Goal: Information Seeking & Learning: Understand process/instructions

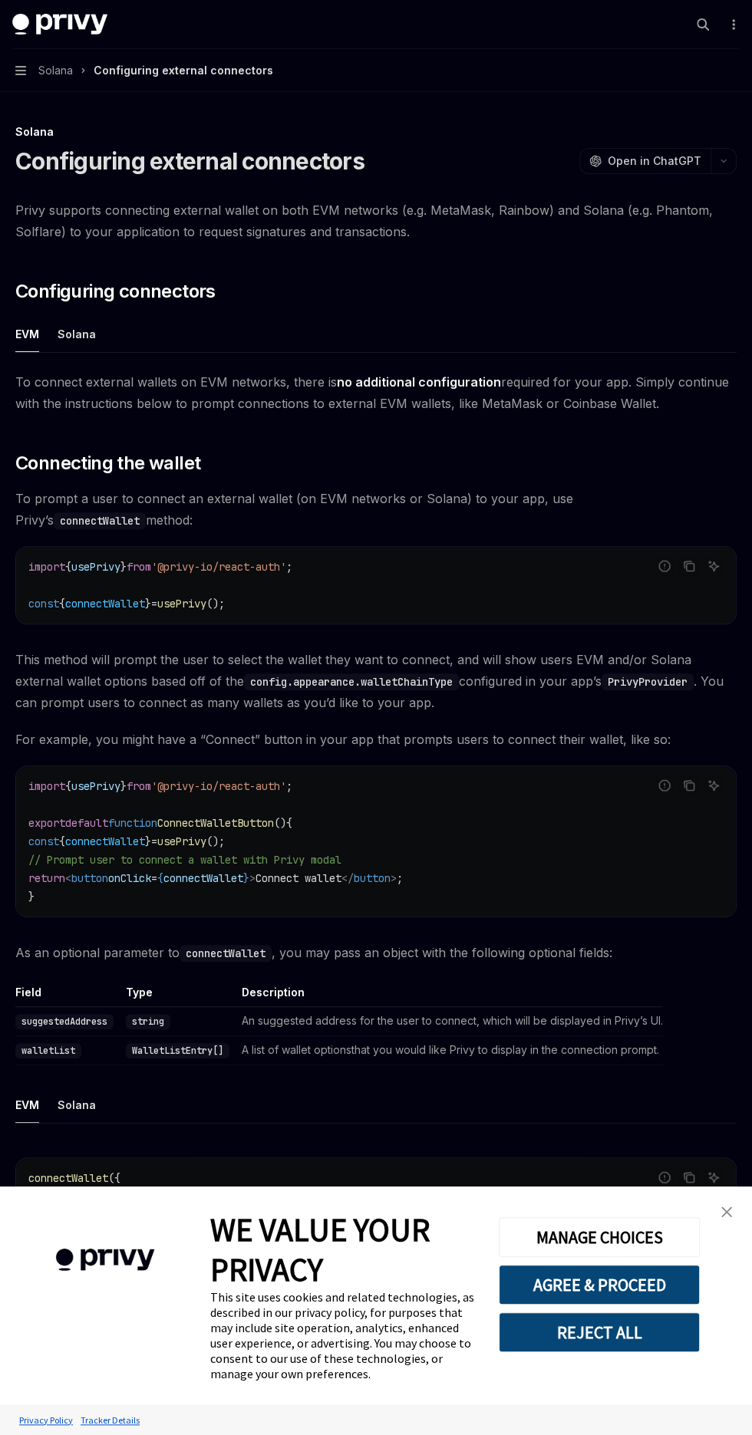
click at [73, 334] on div "Solana" at bounding box center [77, 334] width 38 height 36
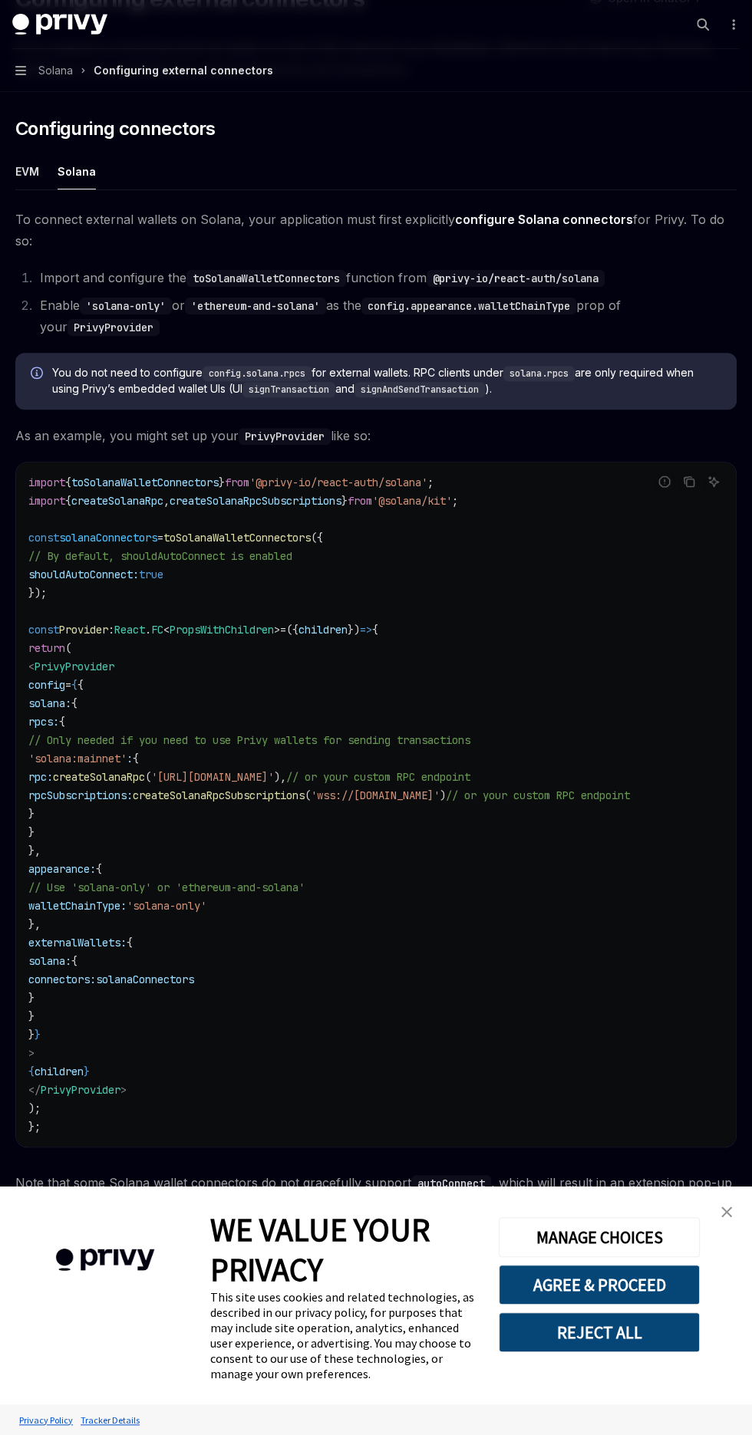
scroll to position [180, 0]
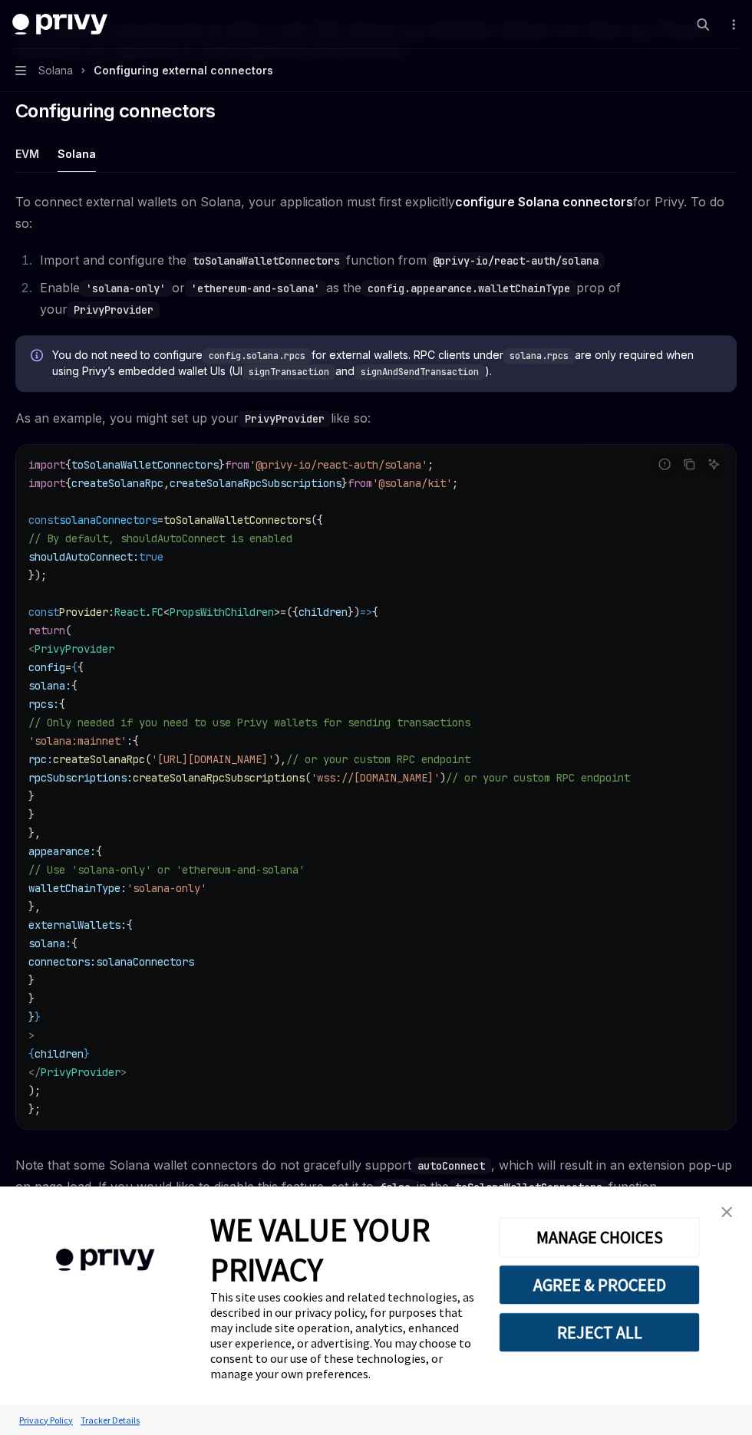
click at [24, 620] on div "import { toSolanaWalletConnectors } from '@privy-io/react-auth/solana' ; import…" at bounding box center [375, 787] width 719 height 684
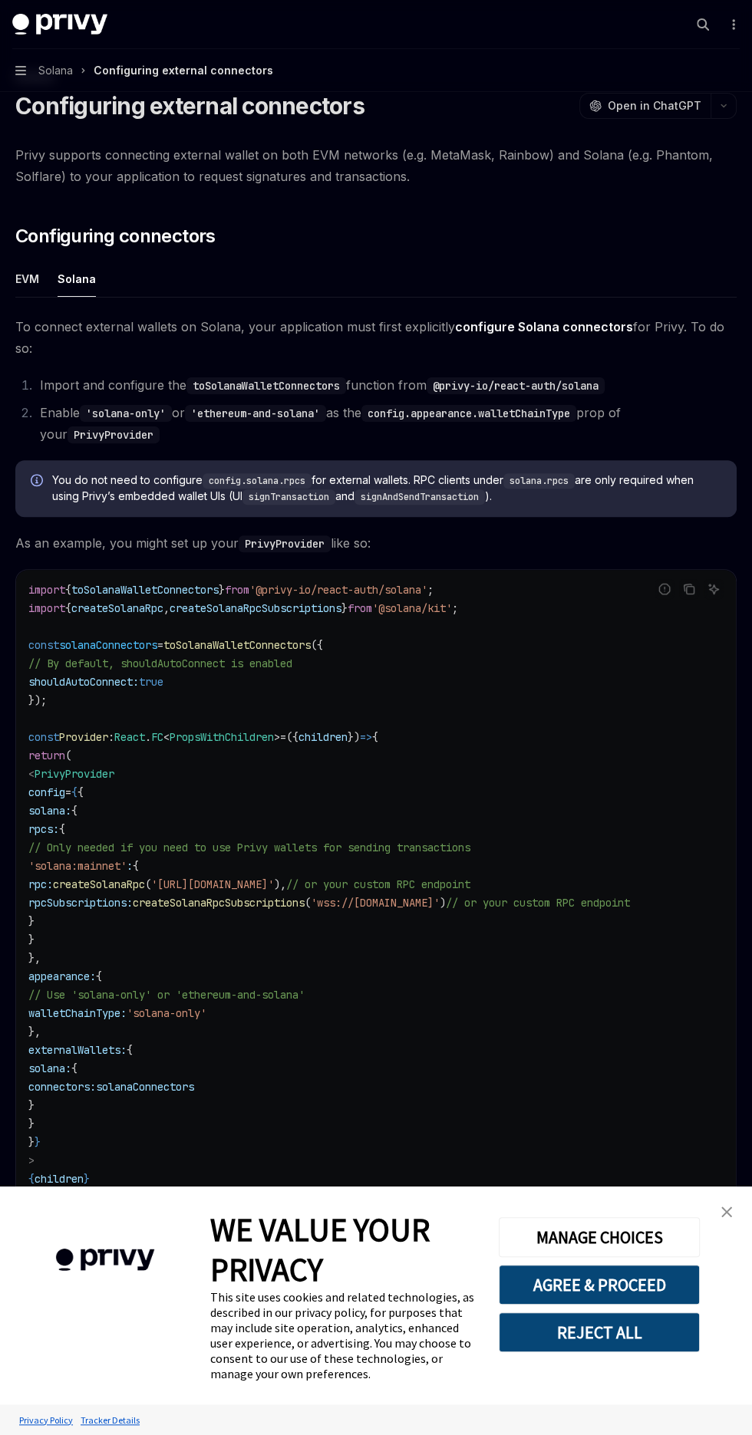
scroll to position [0, 0]
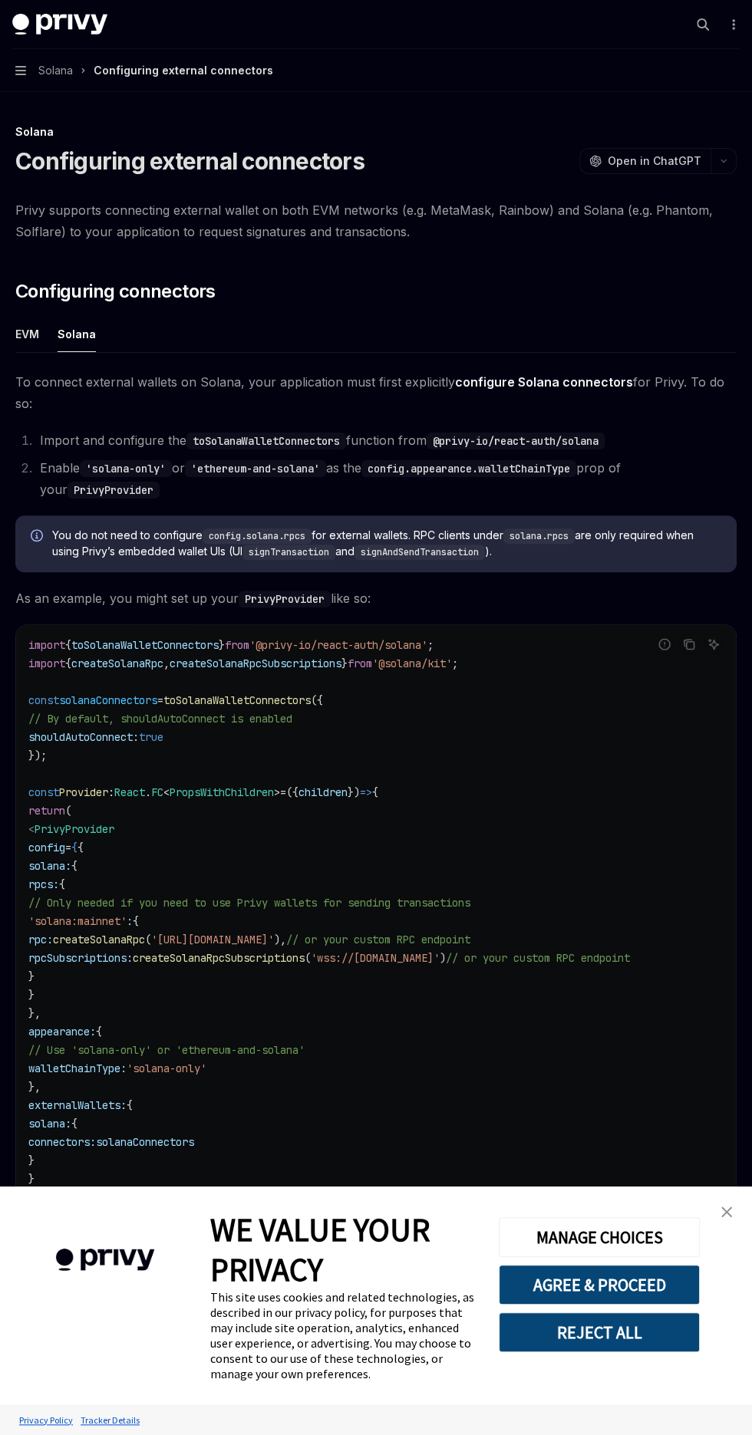
click at [129, 71] on div "Configuring external connectors" at bounding box center [183, 70] width 179 height 18
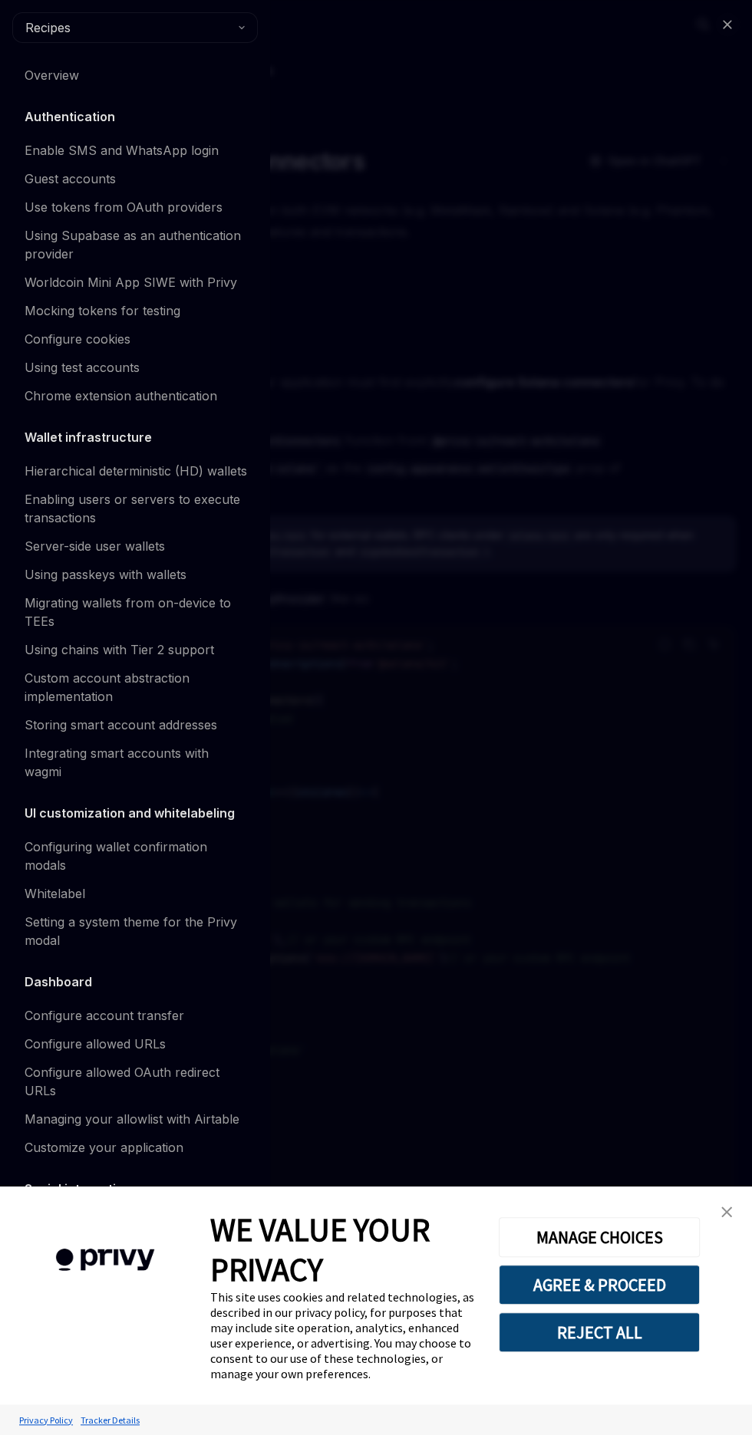
click at [23, 81] on link "Overview" at bounding box center [134, 75] width 245 height 28
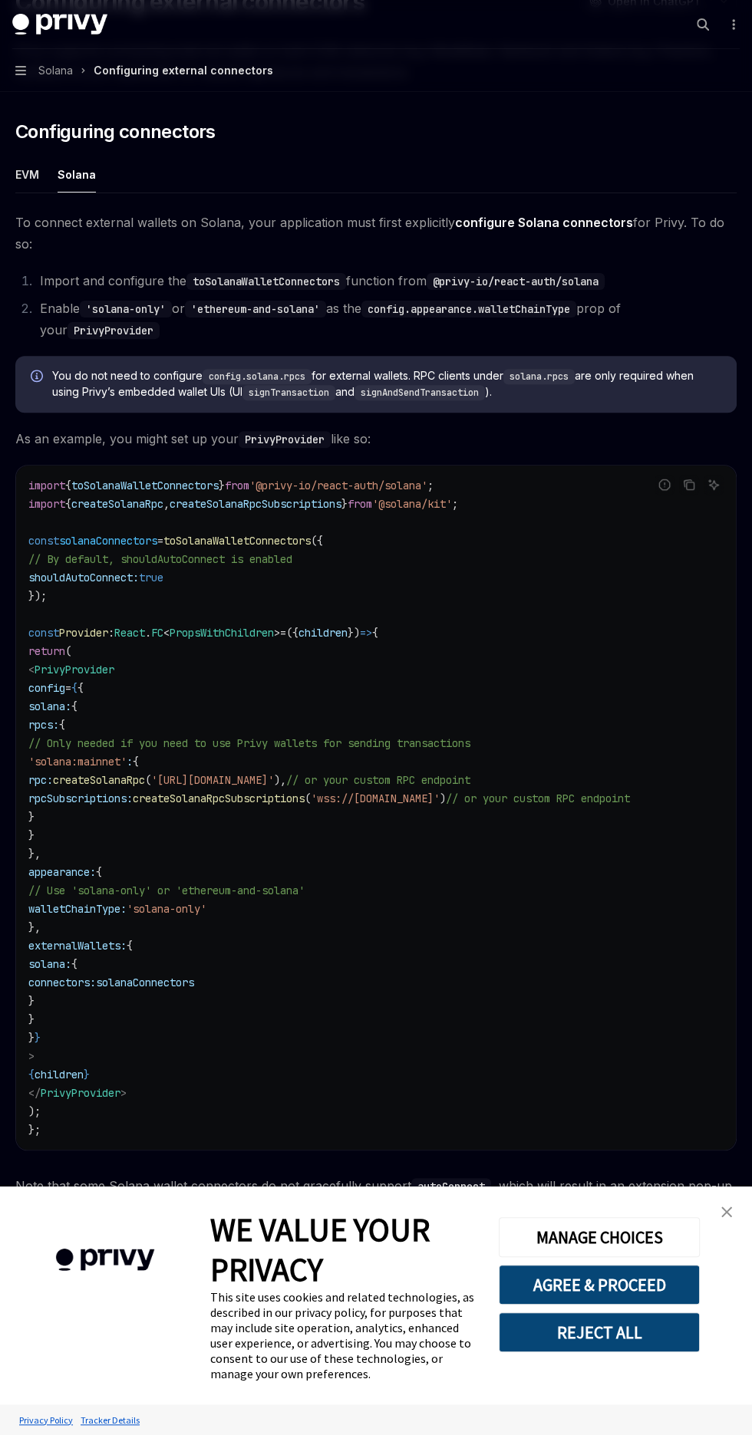
scroll to position [215, 0]
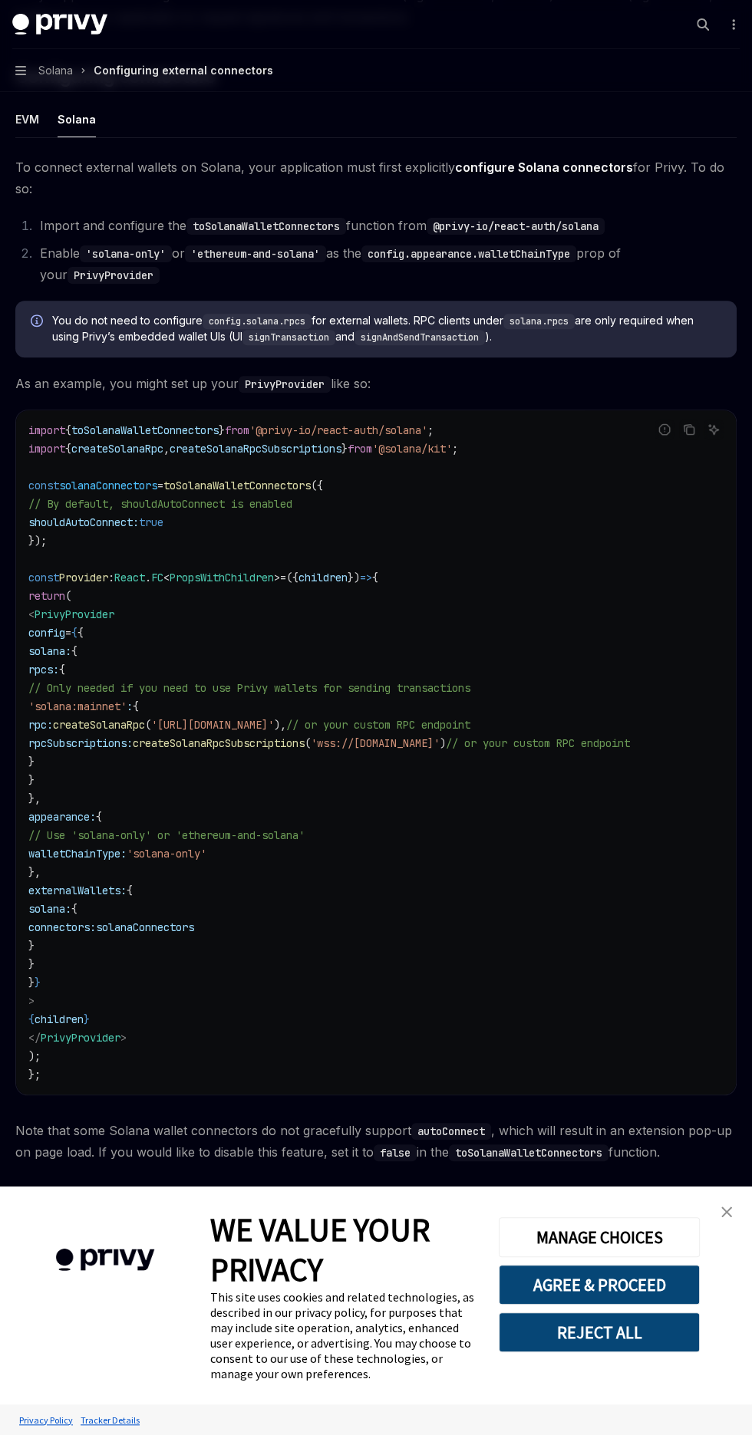
click at [21, 70] on icon "button" at bounding box center [20, 70] width 11 height 9
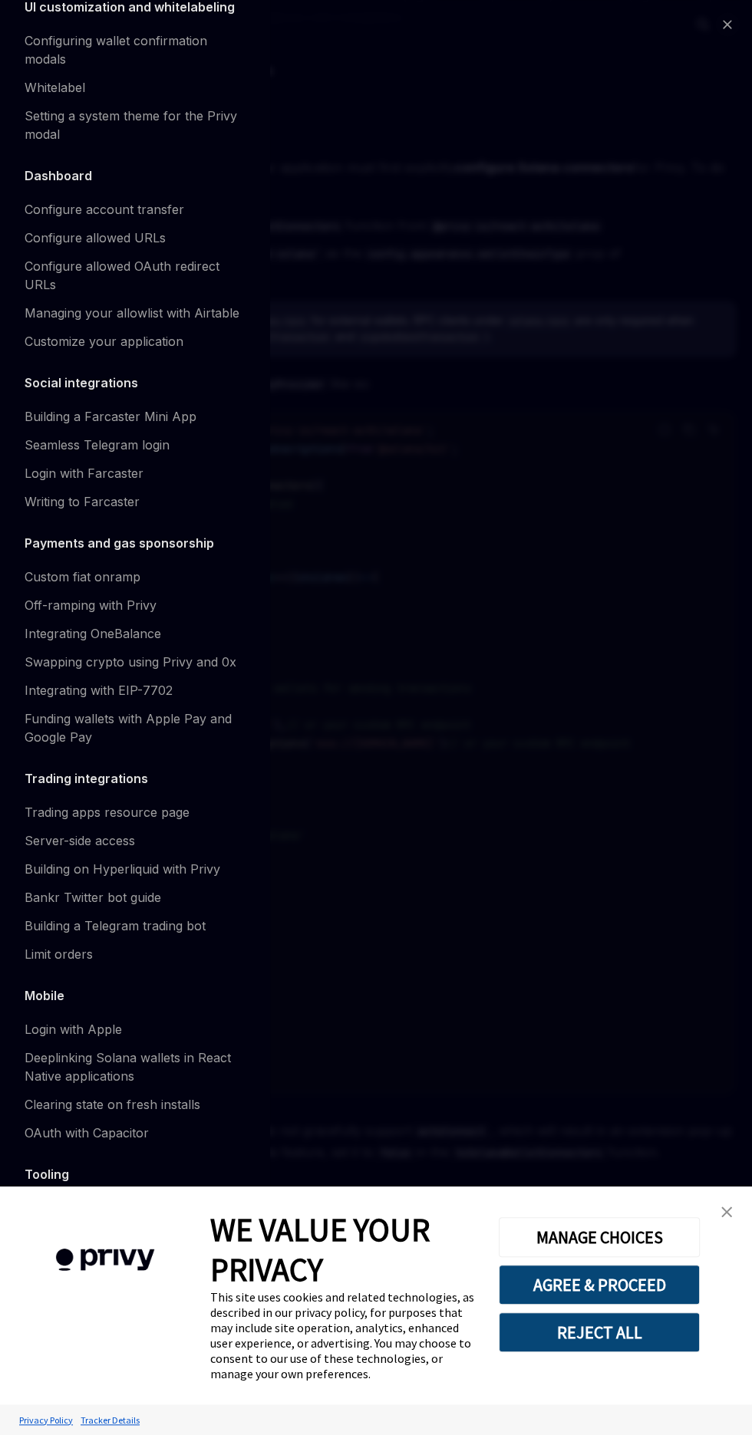
scroll to position [1364, 0]
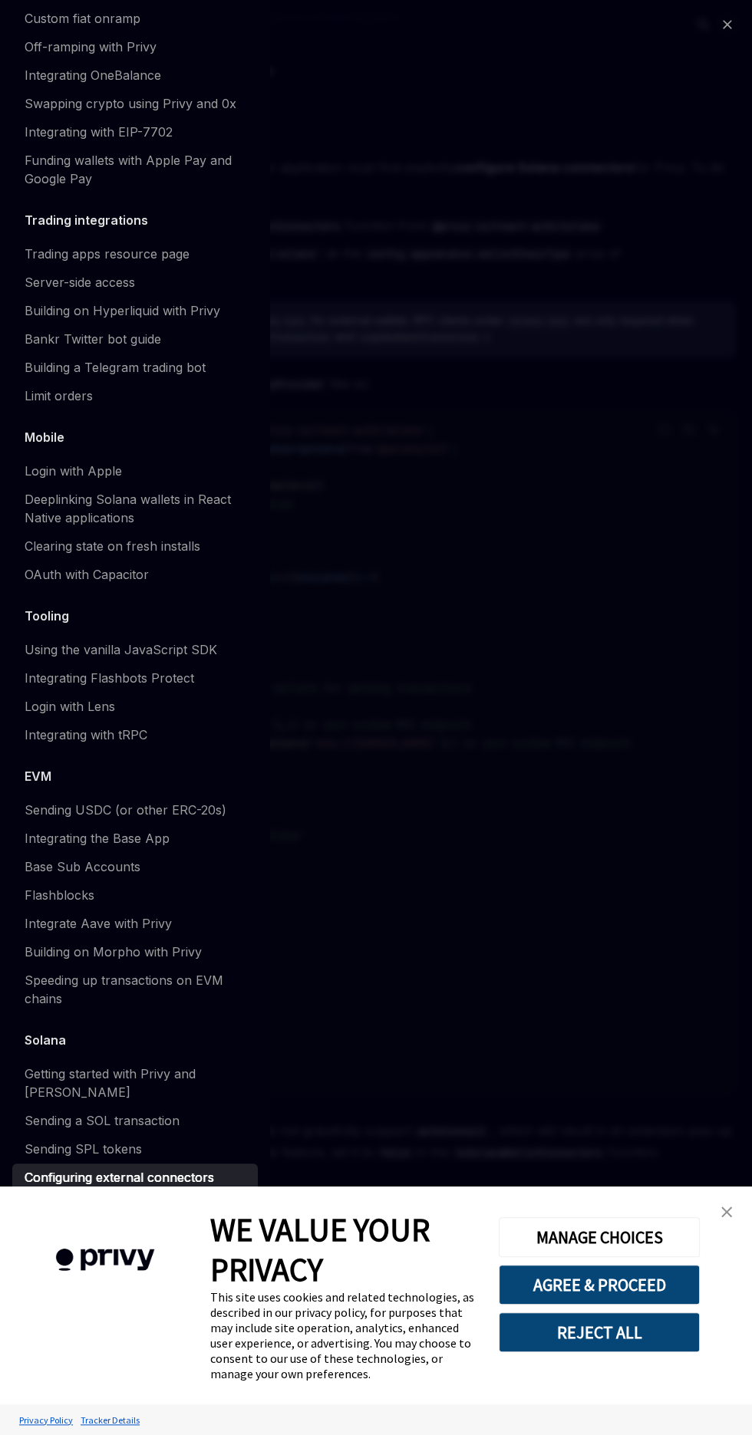
click at [214, 1071] on div "Getting started with Privy and [PERSON_NAME]" at bounding box center [137, 1083] width 224 height 37
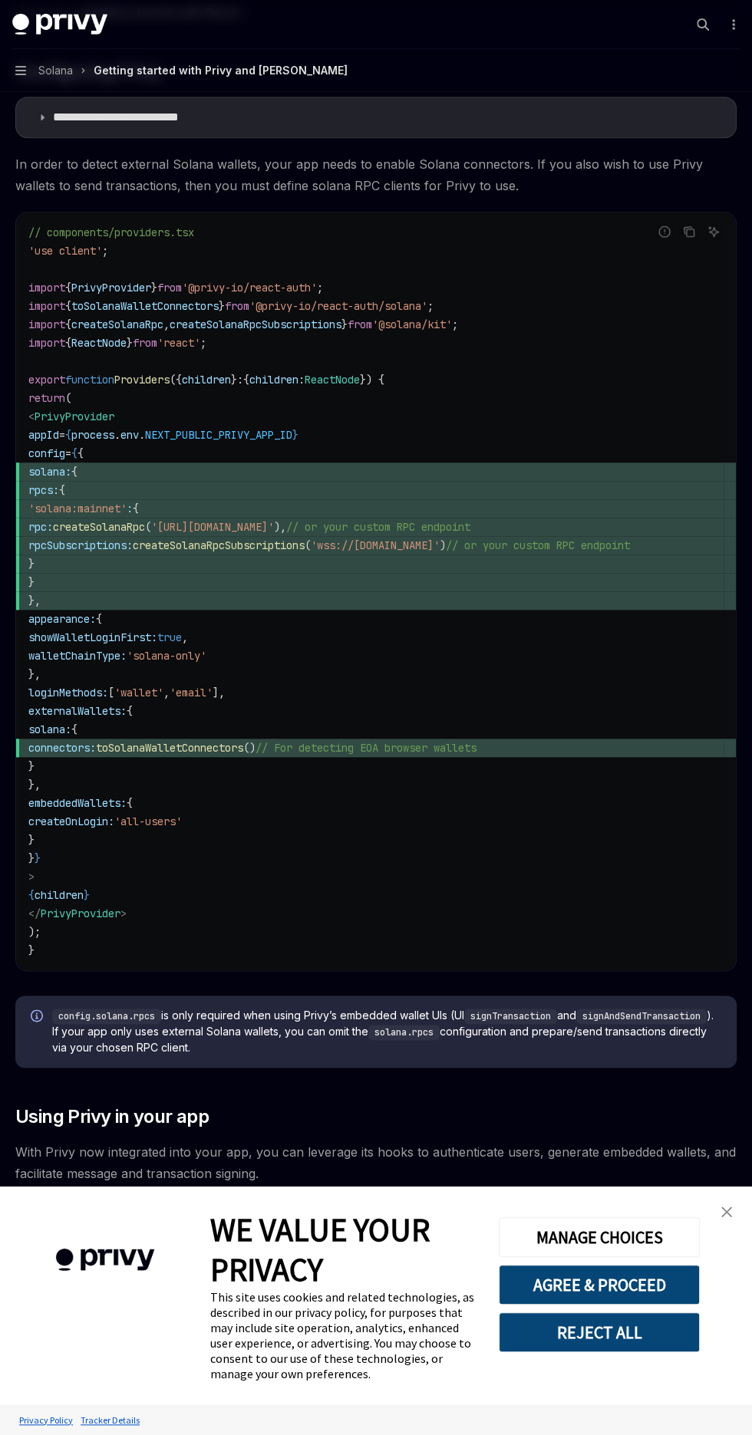
scroll to position [660, 0]
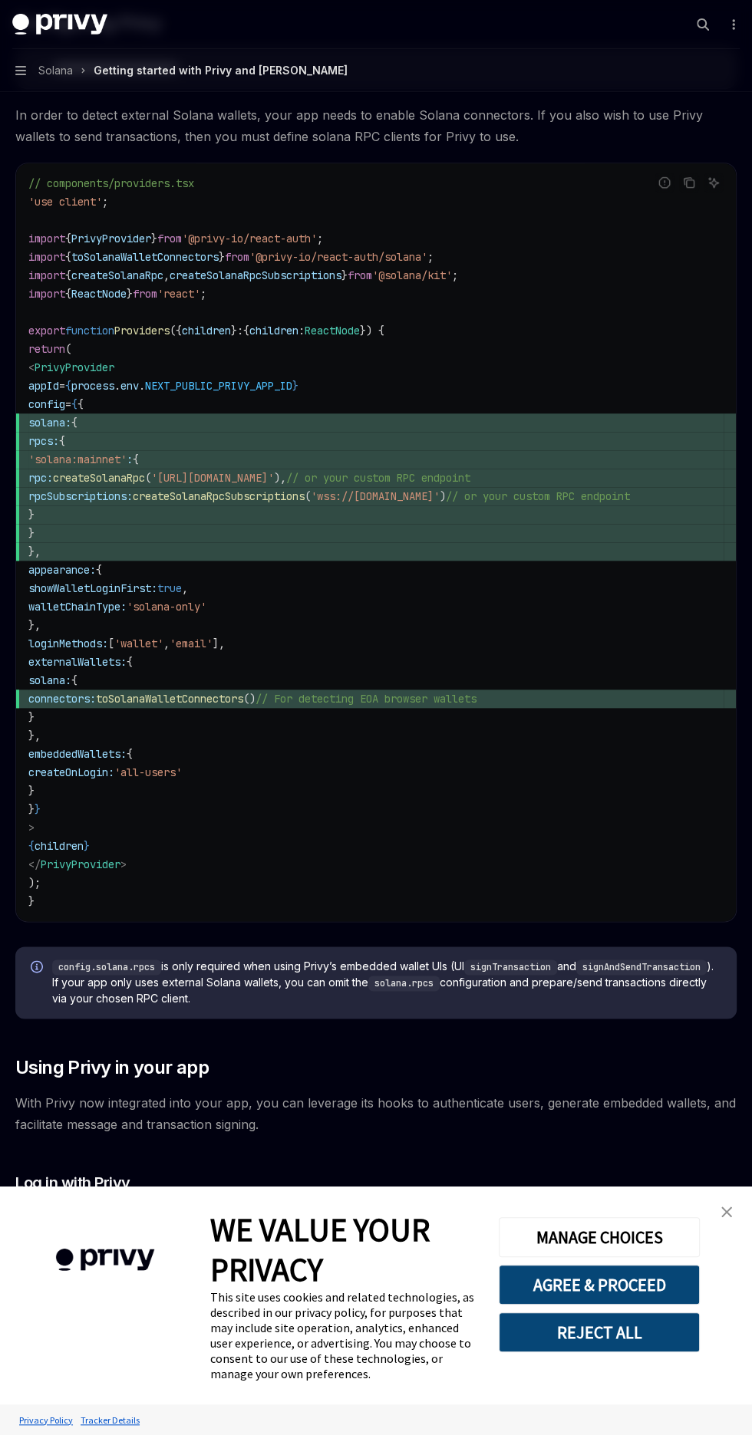
click at [585, 746] on code "// components/providers.tsx 'use client' ; import { PrivyProvider } from '@priv…" at bounding box center [375, 542] width 695 height 736
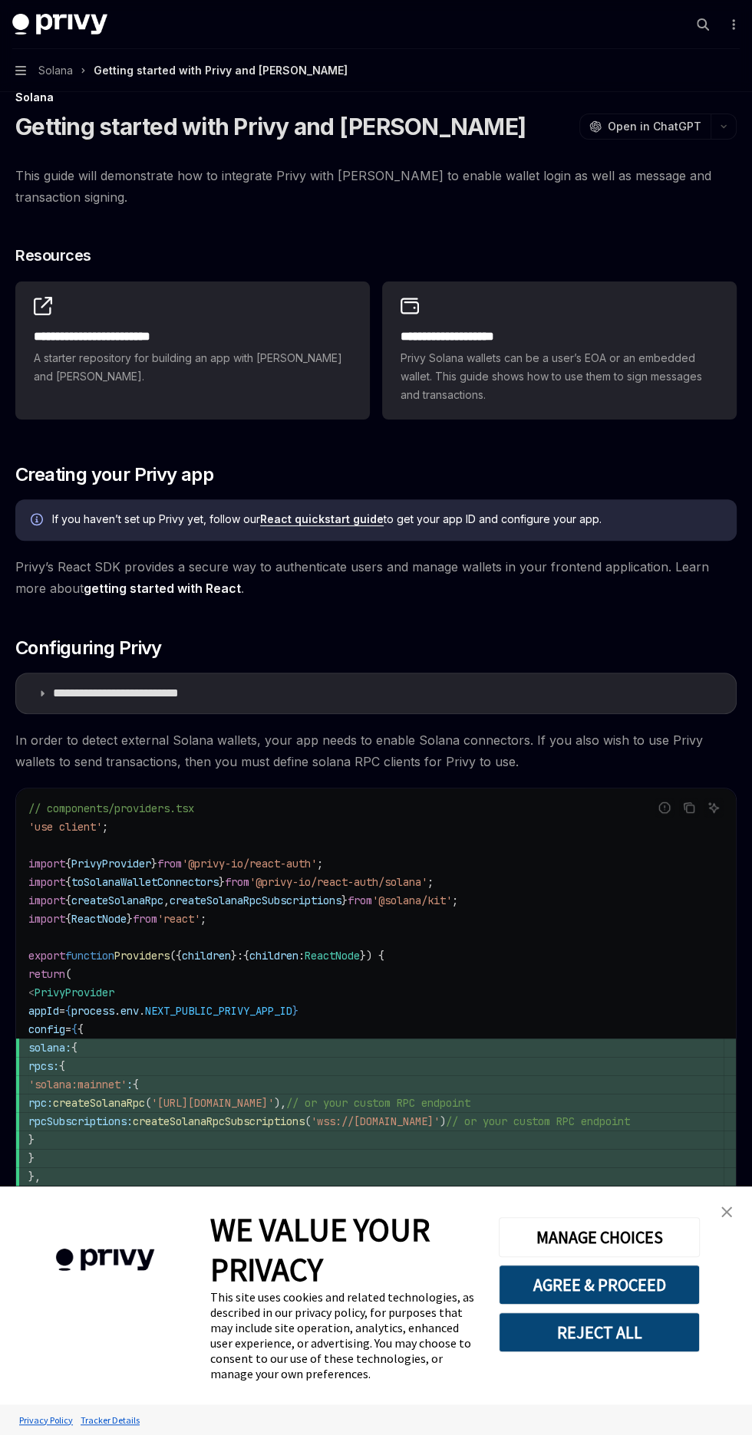
scroll to position [0, 0]
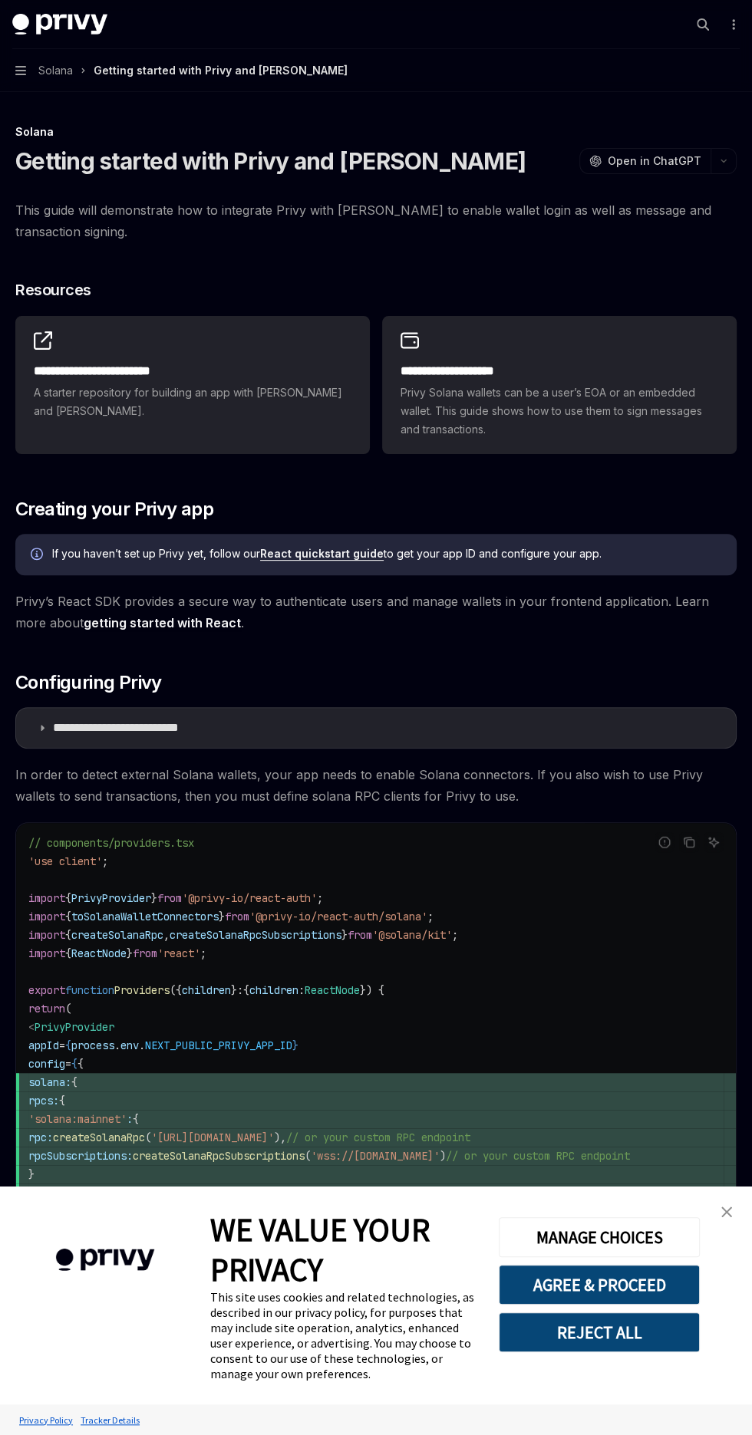
click at [526, 721] on summary "**********" at bounding box center [375, 728] width 719 height 40
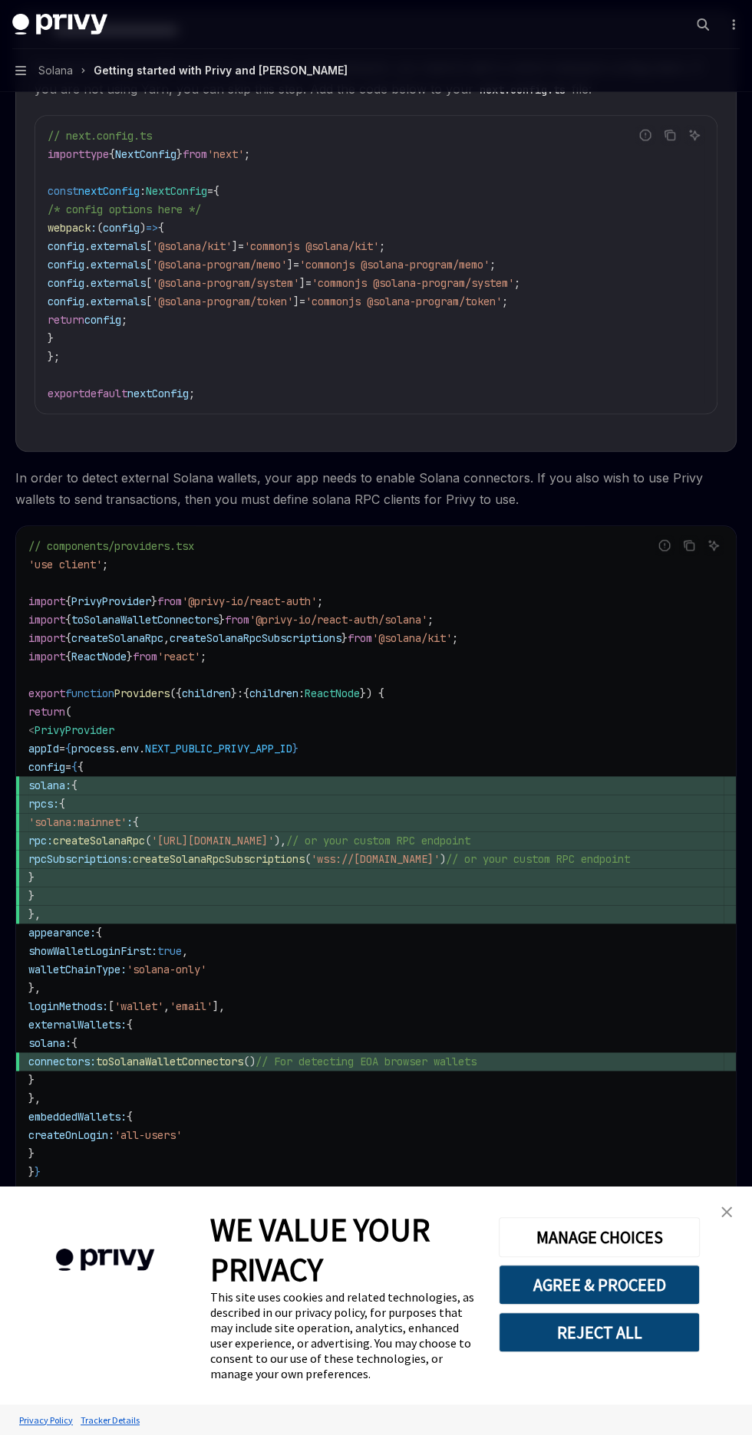
scroll to position [706, 0]
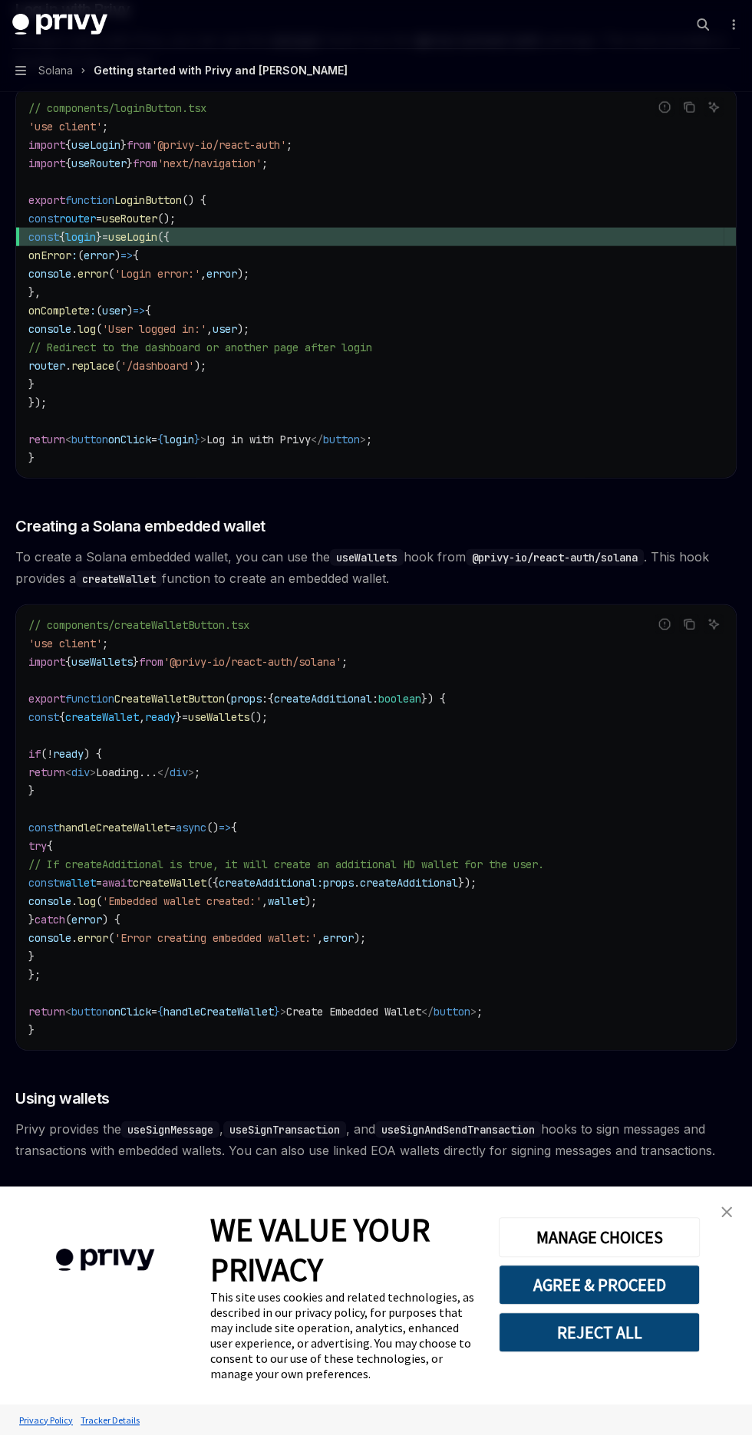
type textarea "*"
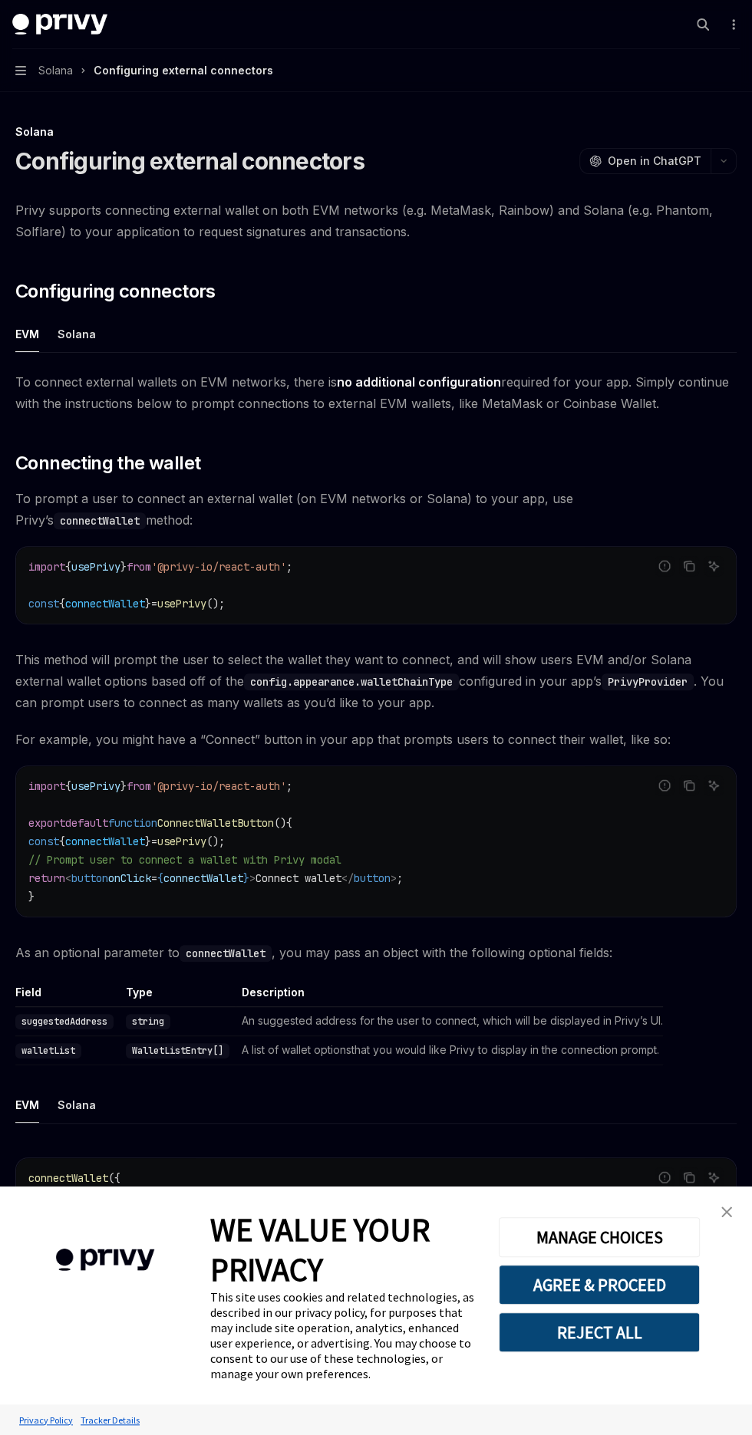
scroll to position [11, 0]
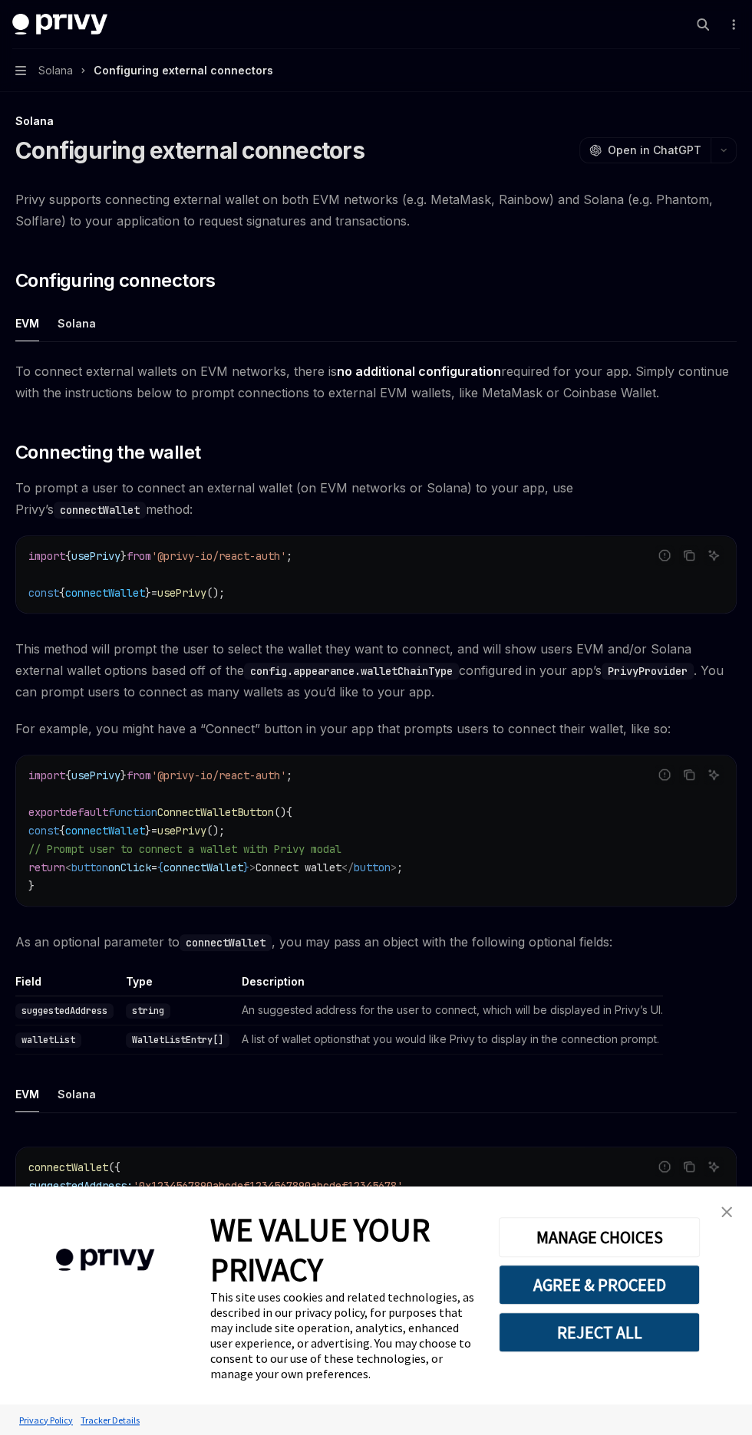
click at [67, 336] on div "Solana" at bounding box center [77, 323] width 38 height 36
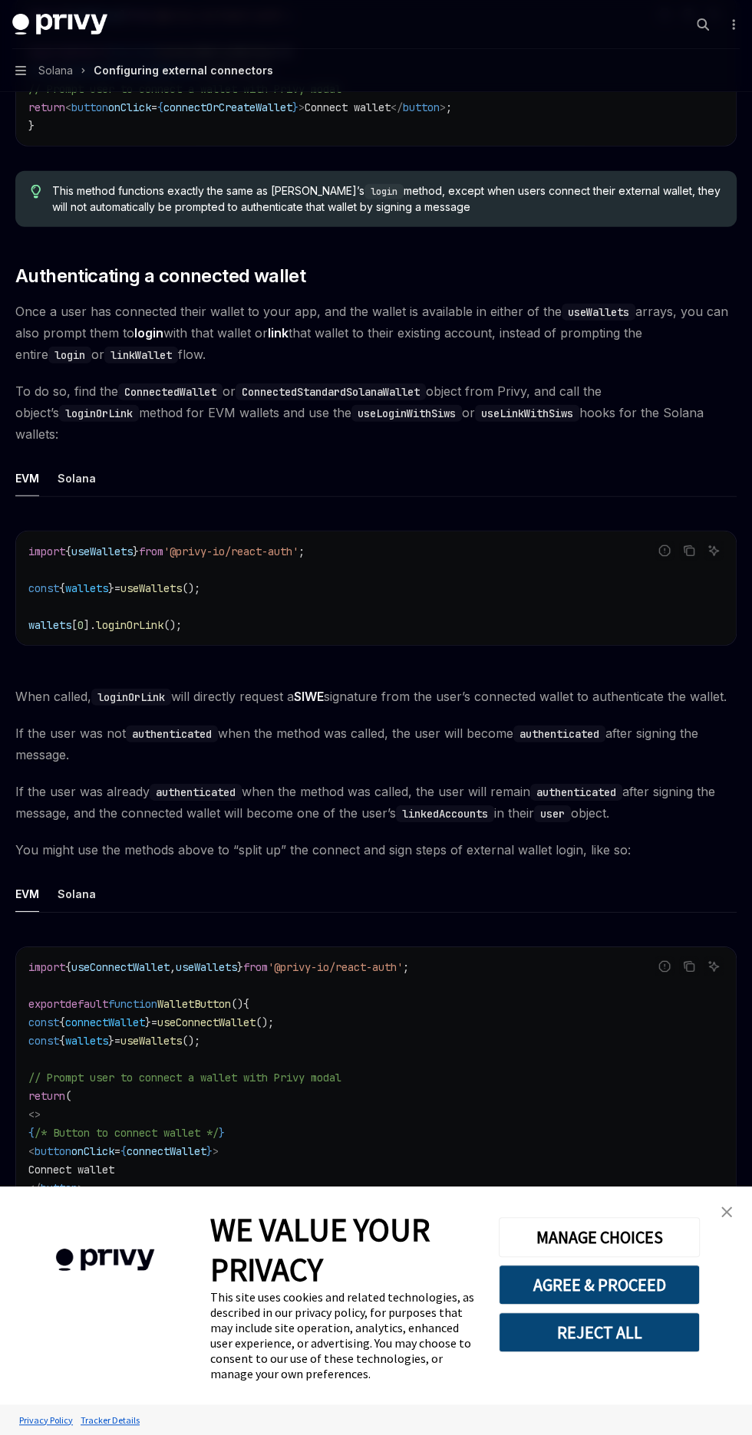
scroll to position [2677, 0]
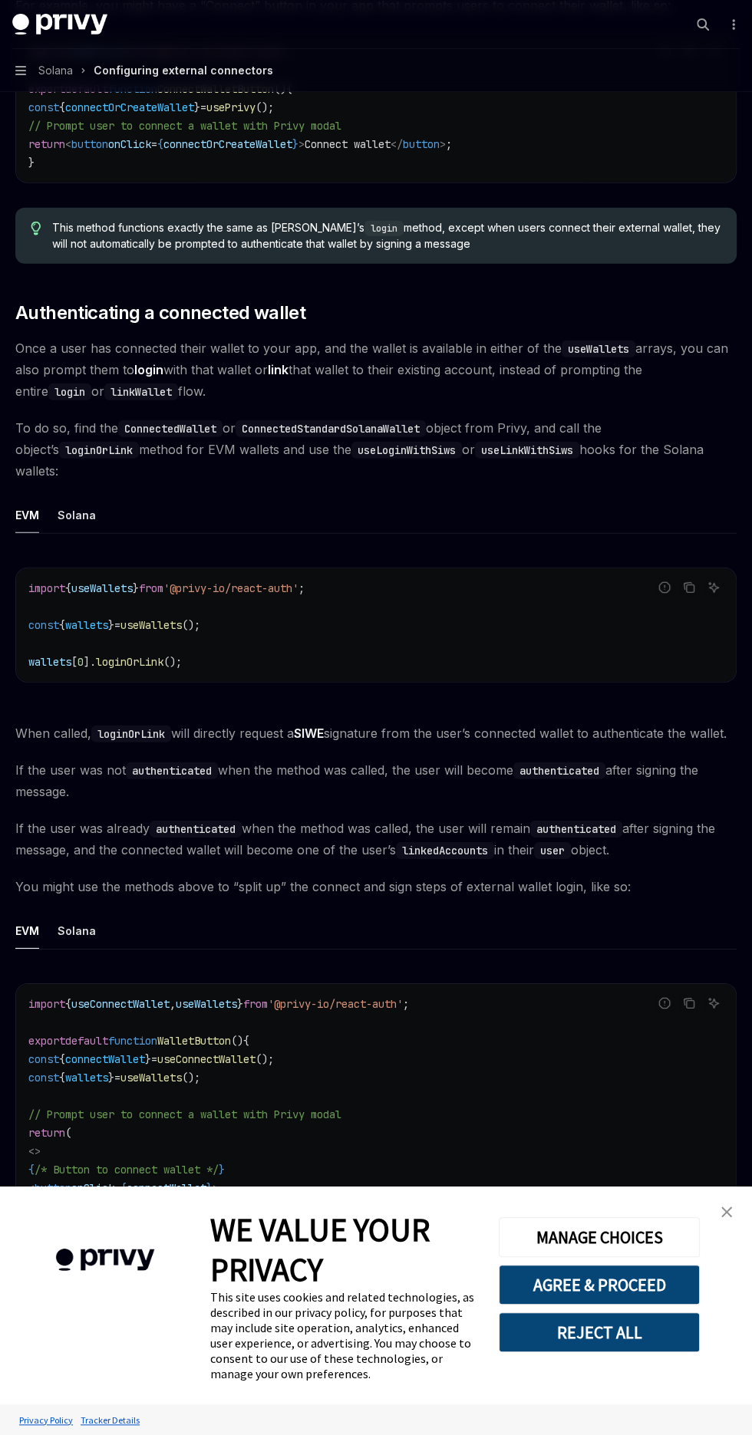
type textarea "*"
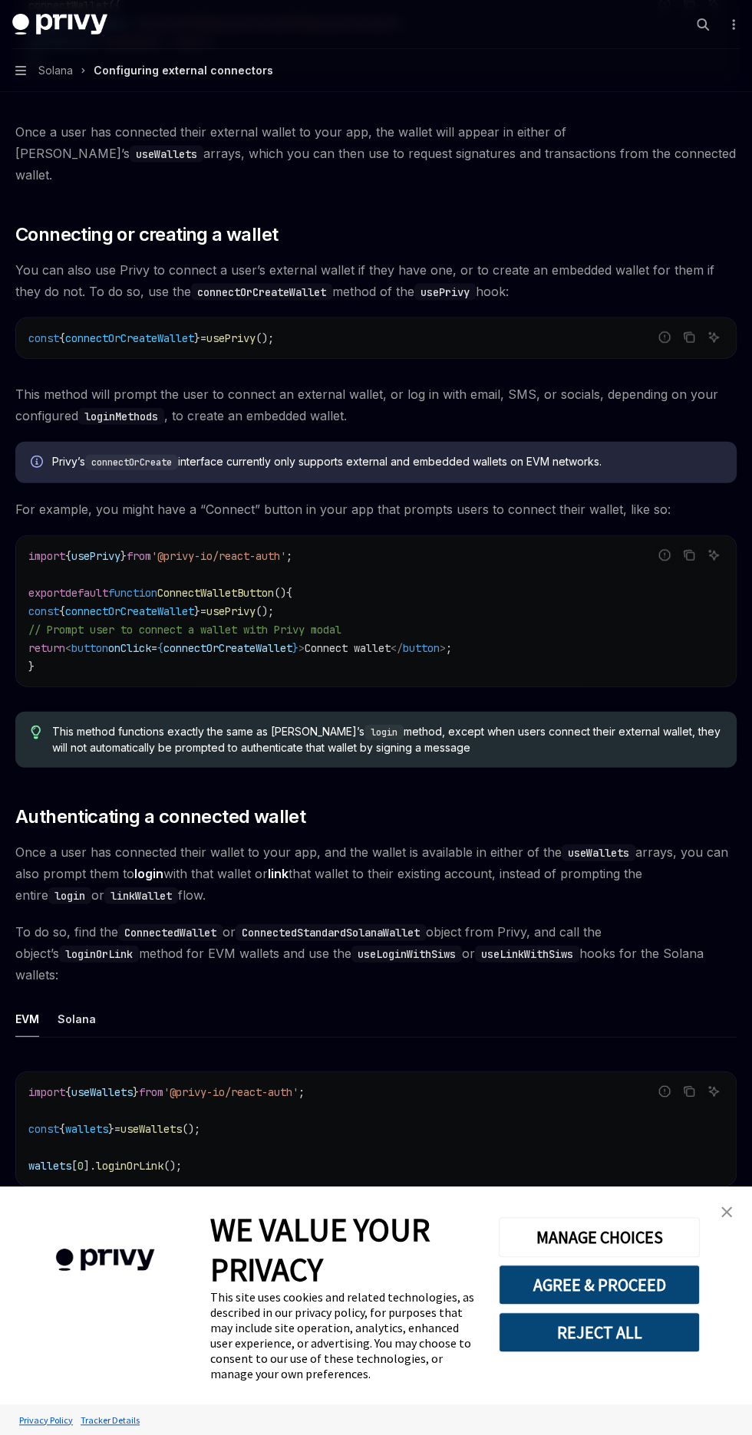
scroll to position [2137, 0]
